Goal: Navigation & Orientation: Understand site structure

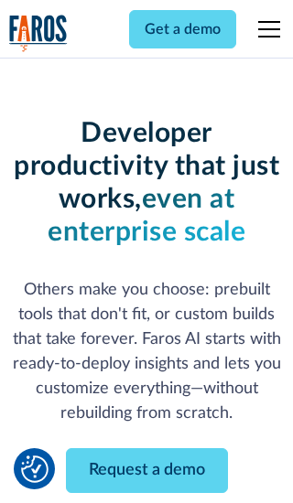
scroll to position [220, 0]
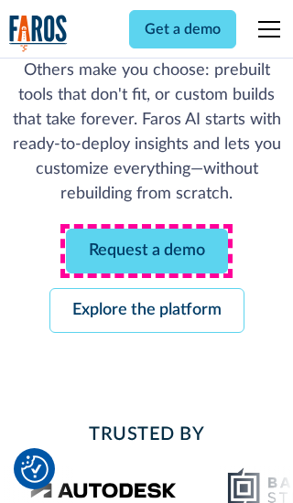
click at [146, 251] on link "Request a demo" at bounding box center [147, 251] width 162 height 45
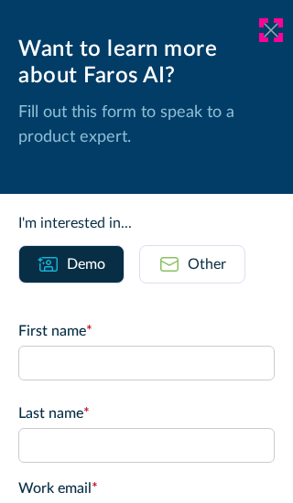
click at [271, 30] on icon at bounding box center [271, 30] width 15 height 14
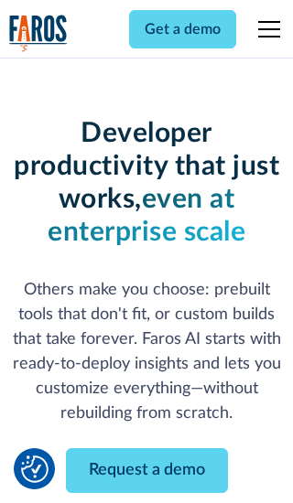
scroll to position [279, 0]
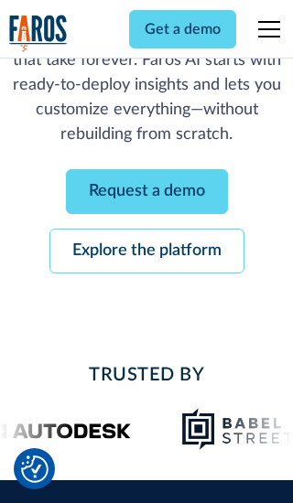
click at [146, 251] on link "Explore the platform" at bounding box center [146, 251] width 195 height 45
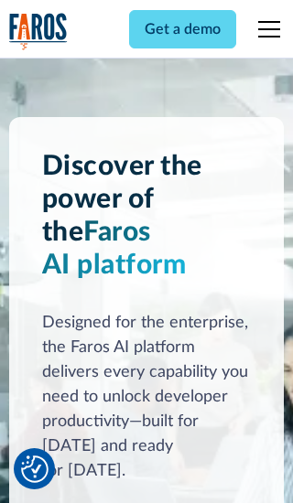
scroll to position [13747, 0]
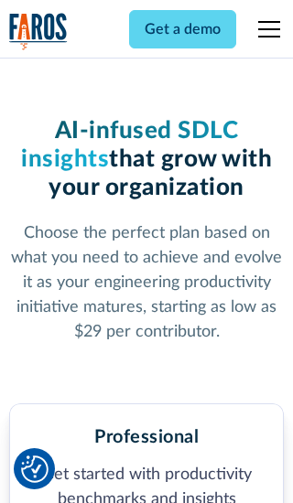
scroll to position [2836, 0]
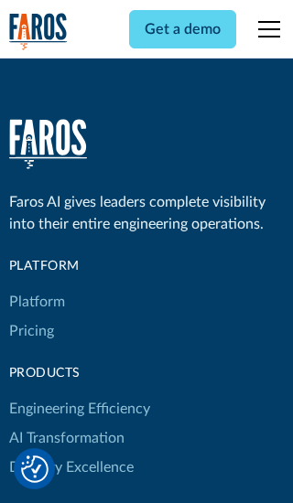
click at [36, 287] on link "Platform" at bounding box center [37, 301] width 56 height 29
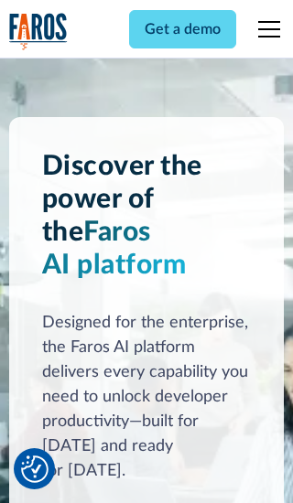
scroll to position [14335, 0]
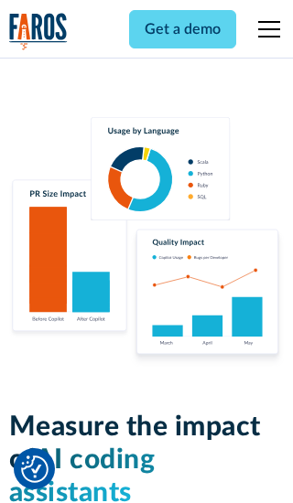
scroll to position [11314, 0]
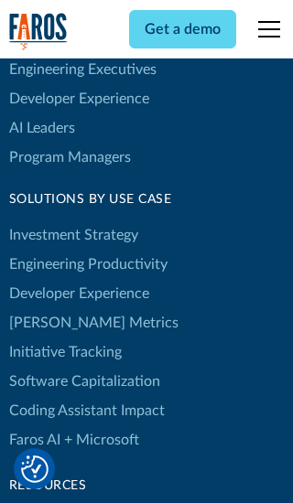
click at [55, 308] on link "[PERSON_NAME] Metrics" at bounding box center [93, 322] width 169 height 29
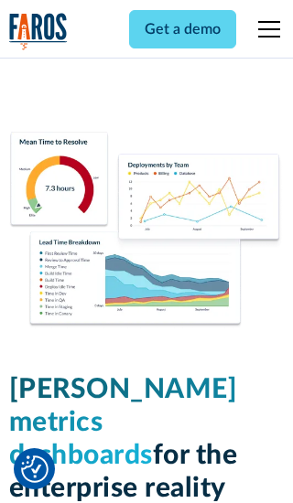
scroll to position [8013, 0]
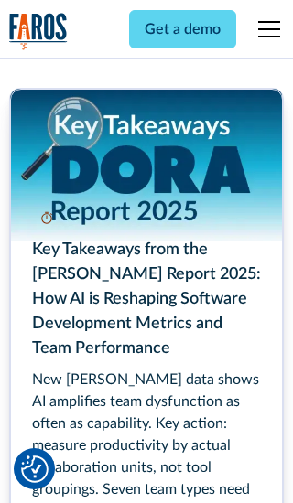
scroll to position [8249, 0]
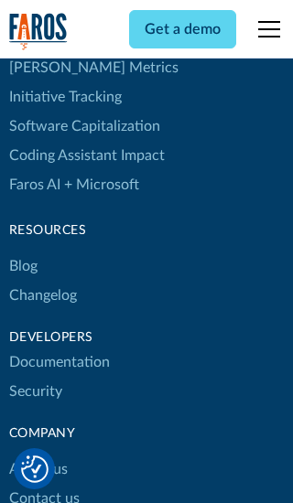
click at [42, 281] on link "Changelog" at bounding box center [43, 295] width 68 height 29
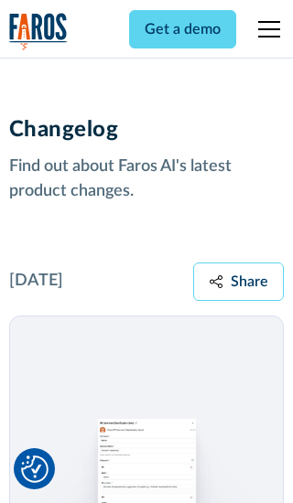
scroll to position [22106, 0]
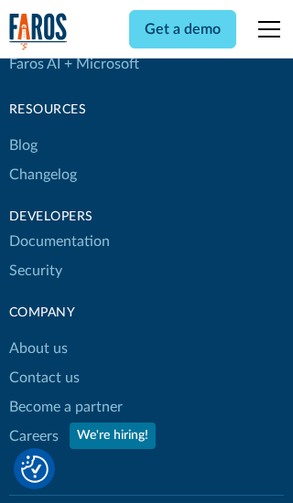
click at [38, 334] on link "About us" at bounding box center [38, 348] width 59 height 29
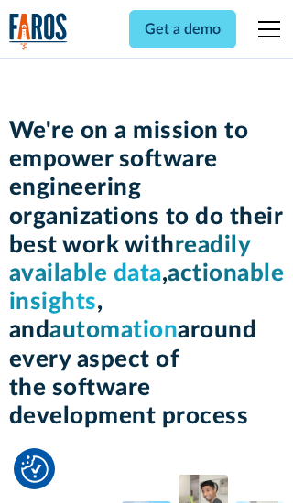
scroll to position [6311, 0]
